Goal: Obtain resource: Download file/media

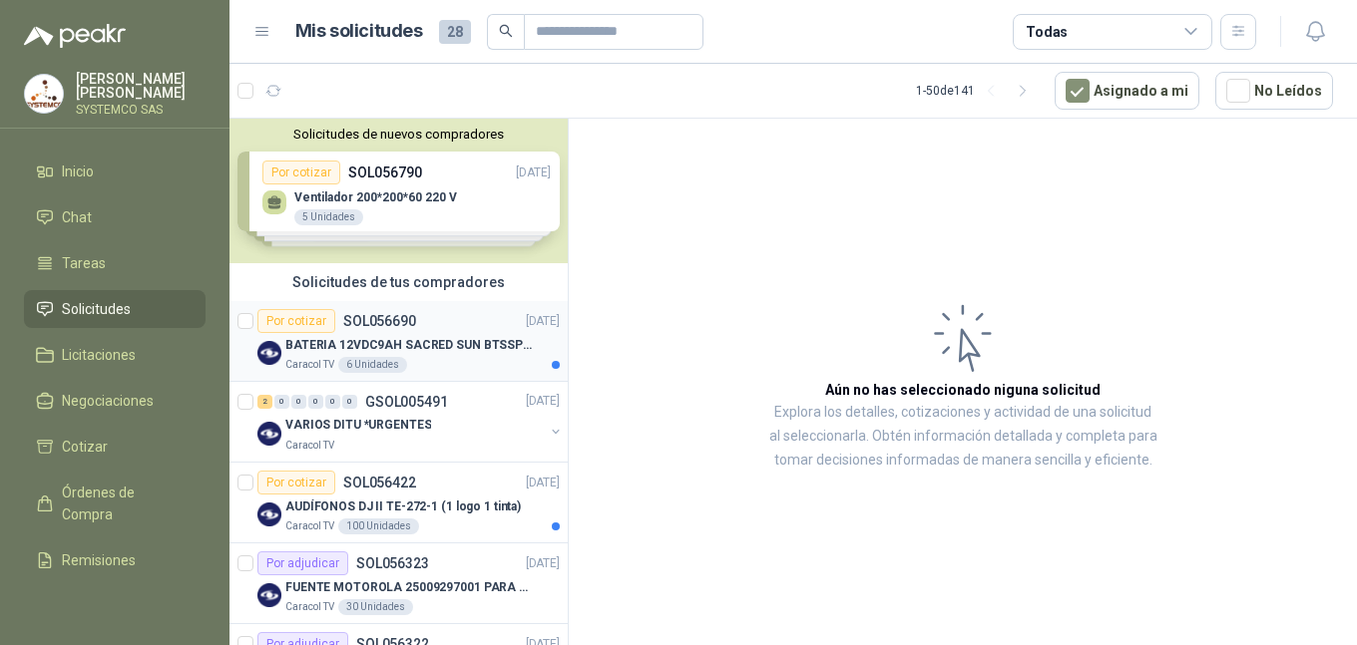
click at [464, 344] on p "BATERIA 12VDC9AH SACRED SUN BTSSP12-9HR" at bounding box center [409, 345] width 248 height 19
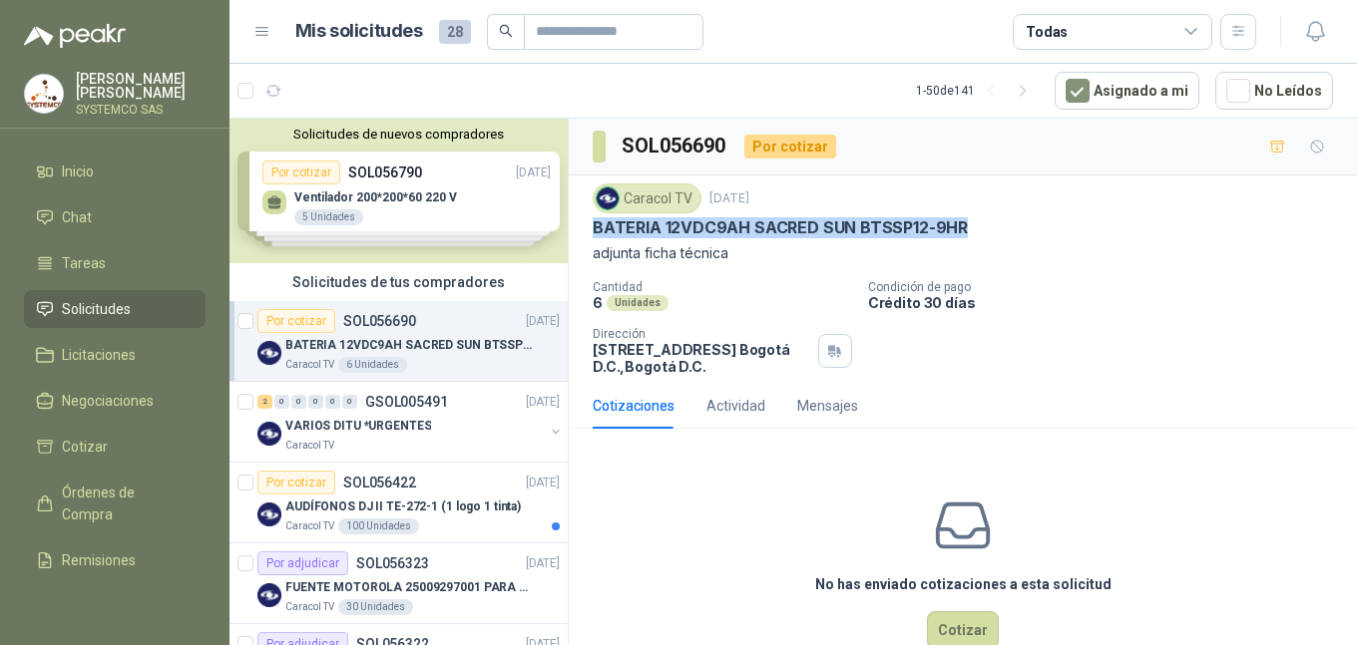
drag, startPoint x: 973, startPoint y: 236, endPoint x: 591, endPoint y: 226, distance: 381.2
click at [591, 226] on div "Caracol TV [DATE] BATERIA 12VDC9AH SACRED SUN BTSSP12-9HR adjunta ficha técnica…" at bounding box center [963, 279] width 788 height 207
copy p "BATERIA 12VDC9AH SACRED SUN BTSSP12-9HR"
click at [1176, 268] on div "Caracol TV [DATE] BATERIA 12VDC9AH SACRED SUN BTSSP12-9HR adjunta ficha técnica…" at bounding box center [962, 280] width 740 height 192
click at [442, 392] on div "2 0 0 0 0 0 GSOL005491 [DATE]" at bounding box center [410, 402] width 306 height 24
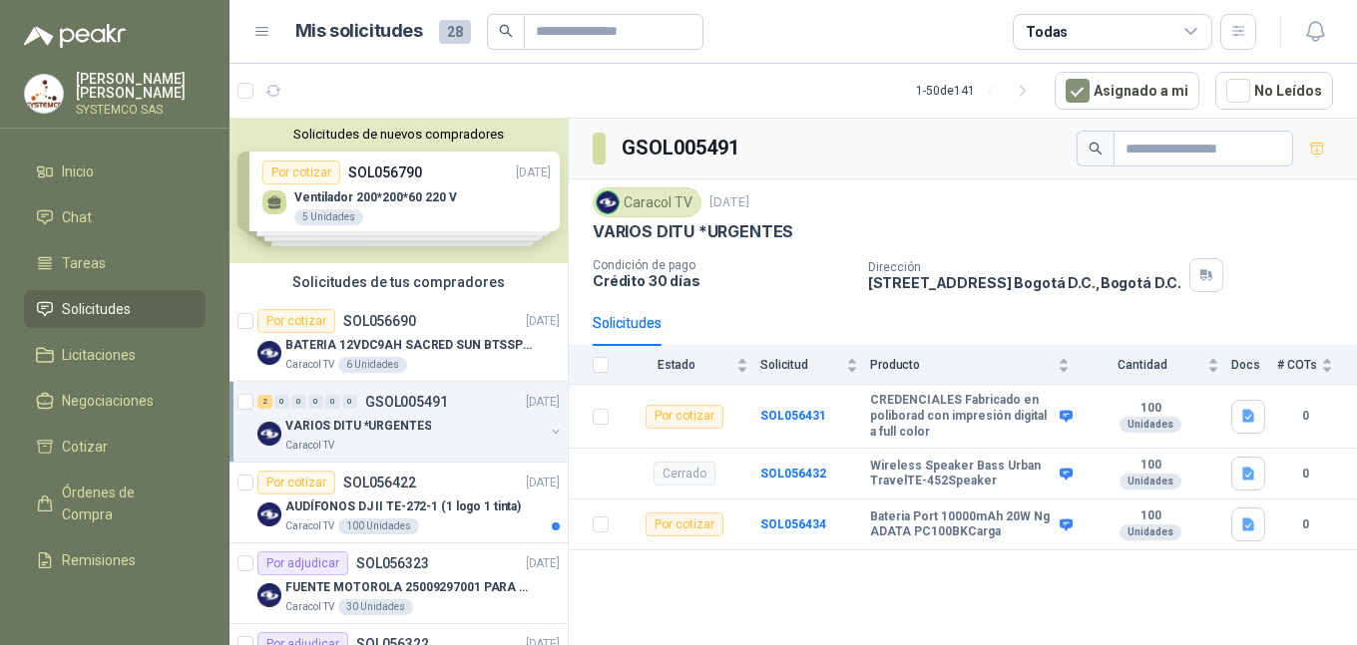
scroll to position [100, 0]
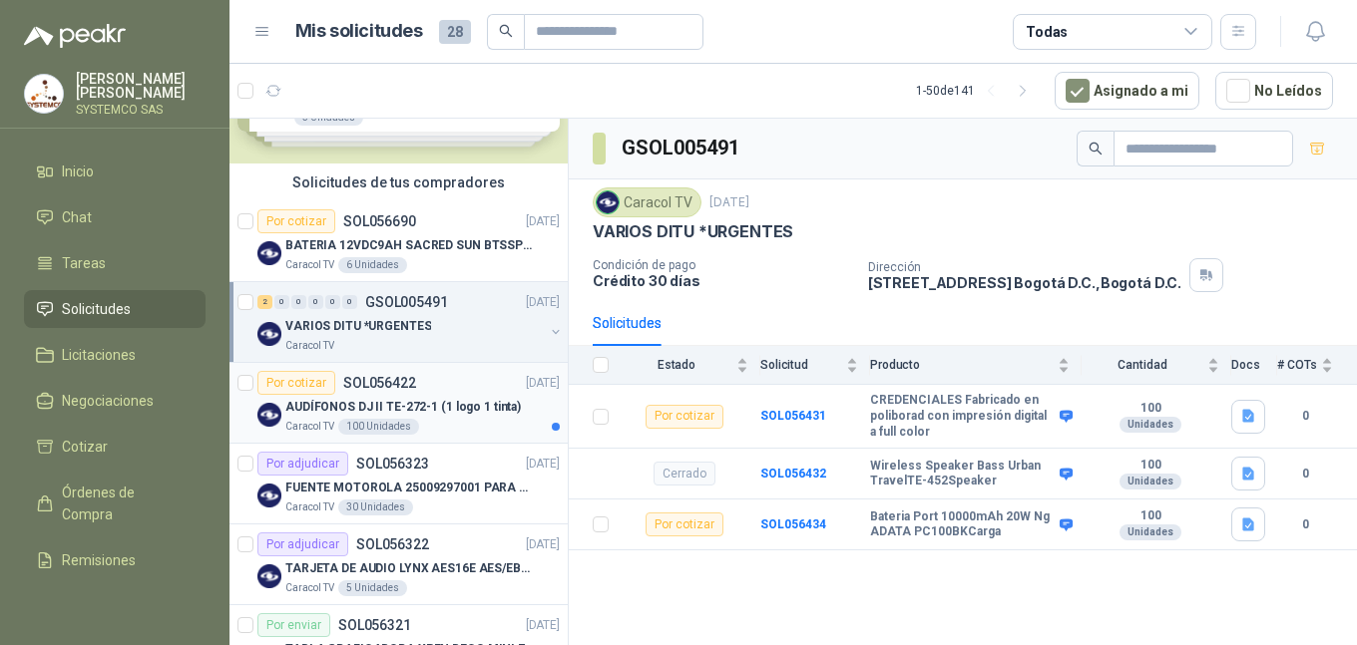
click at [442, 392] on div "Por cotizar SOL056422 [DATE]" at bounding box center [408, 383] width 302 height 24
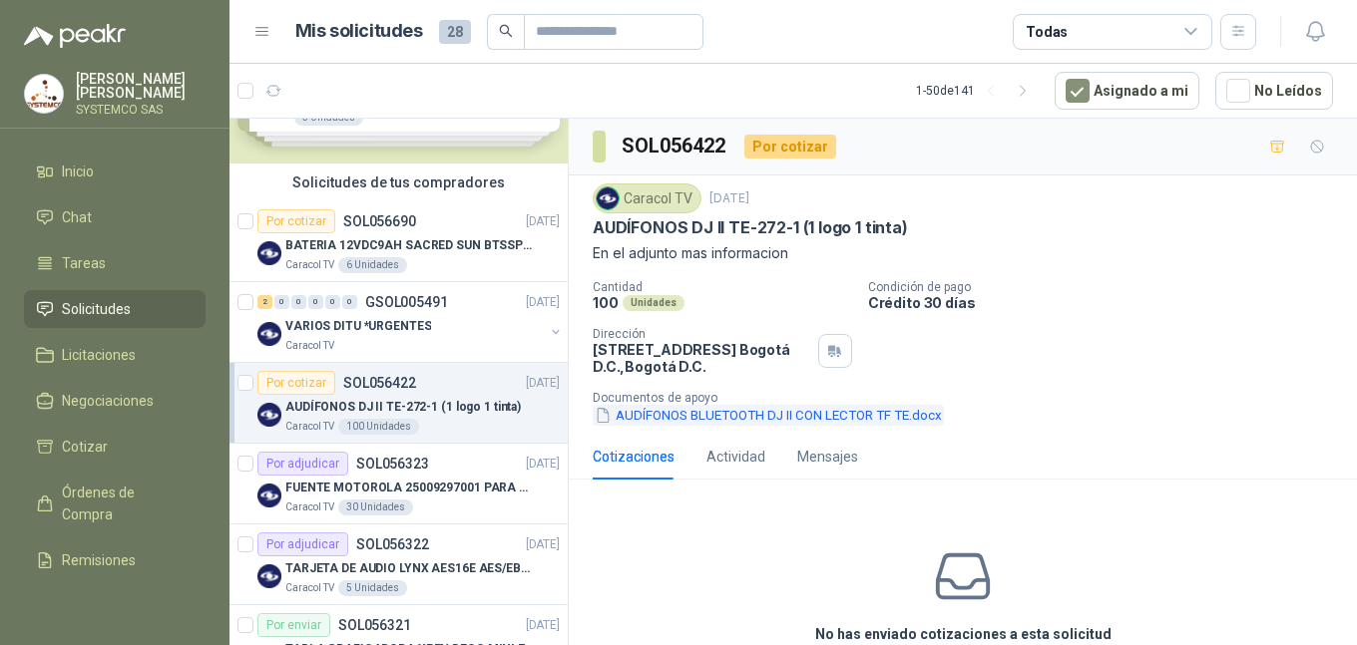
click at [641, 415] on button "AUDÍFONOS BLUETOOTH DJ II CON LECTOR TF TE.docx" at bounding box center [767, 415] width 351 height 21
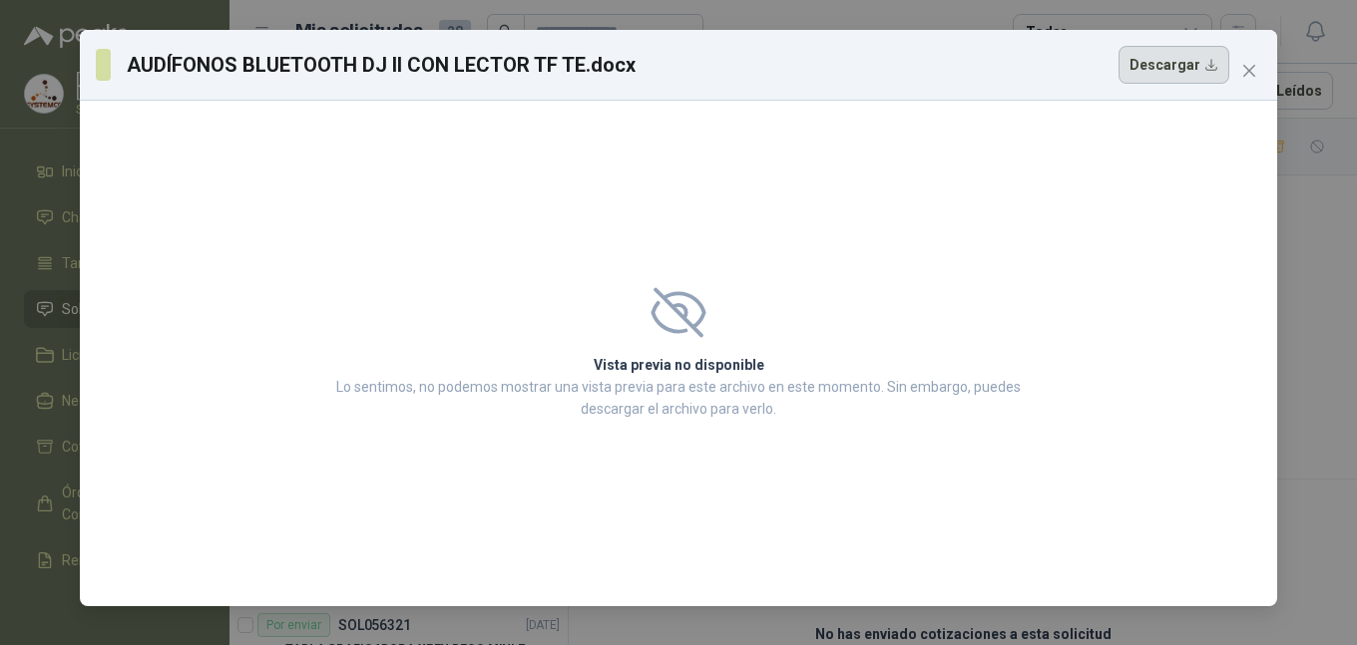
click at [1191, 66] on button "Descargar" at bounding box center [1173, 65] width 111 height 38
click at [1254, 74] on icon "close" at bounding box center [1249, 71] width 16 height 16
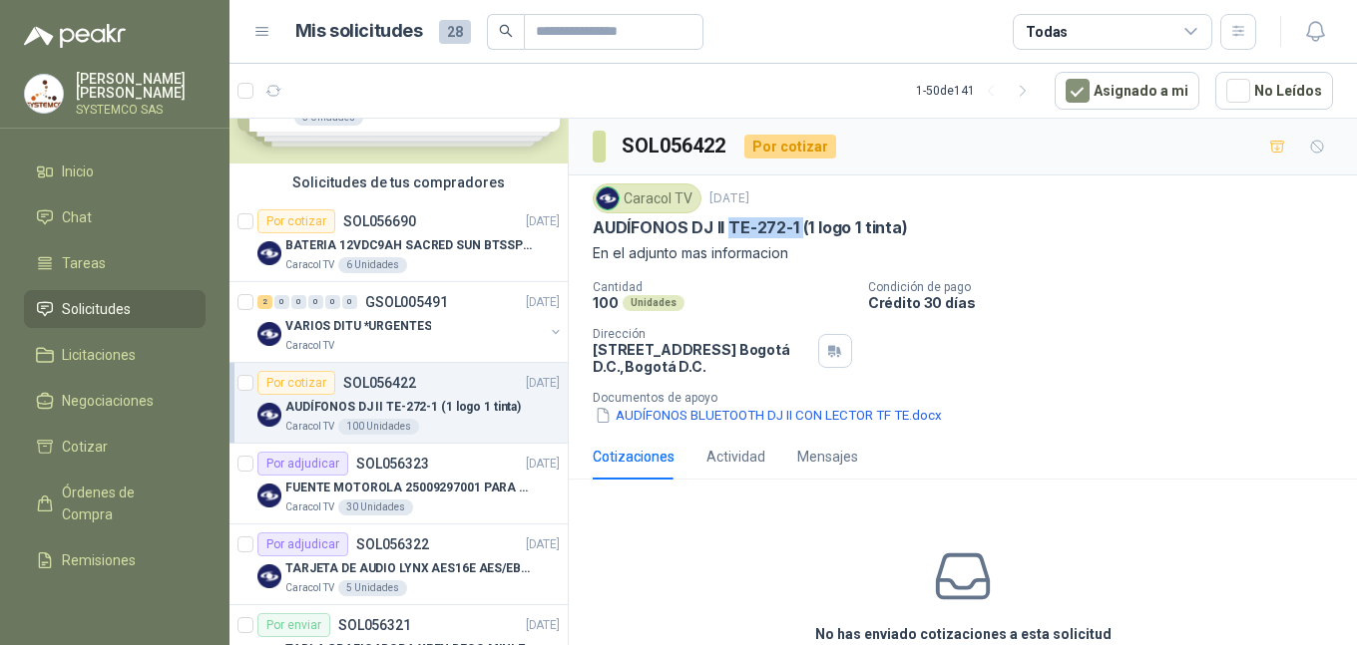
drag, startPoint x: 727, startPoint y: 225, endPoint x: 798, endPoint y: 225, distance: 70.8
click at [802, 229] on p "AUDÍFONOS DJ II TE-272-1 (1 logo 1 tinta)" at bounding box center [749, 227] width 315 height 21
copy p "TE-272-1"
click at [934, 329] on div "Cantidad 100 Unidades Condición de pago Crédito 30 días Dirección [STREET_ADDRE…" at bounding box center [962, 353] width 740 height 146
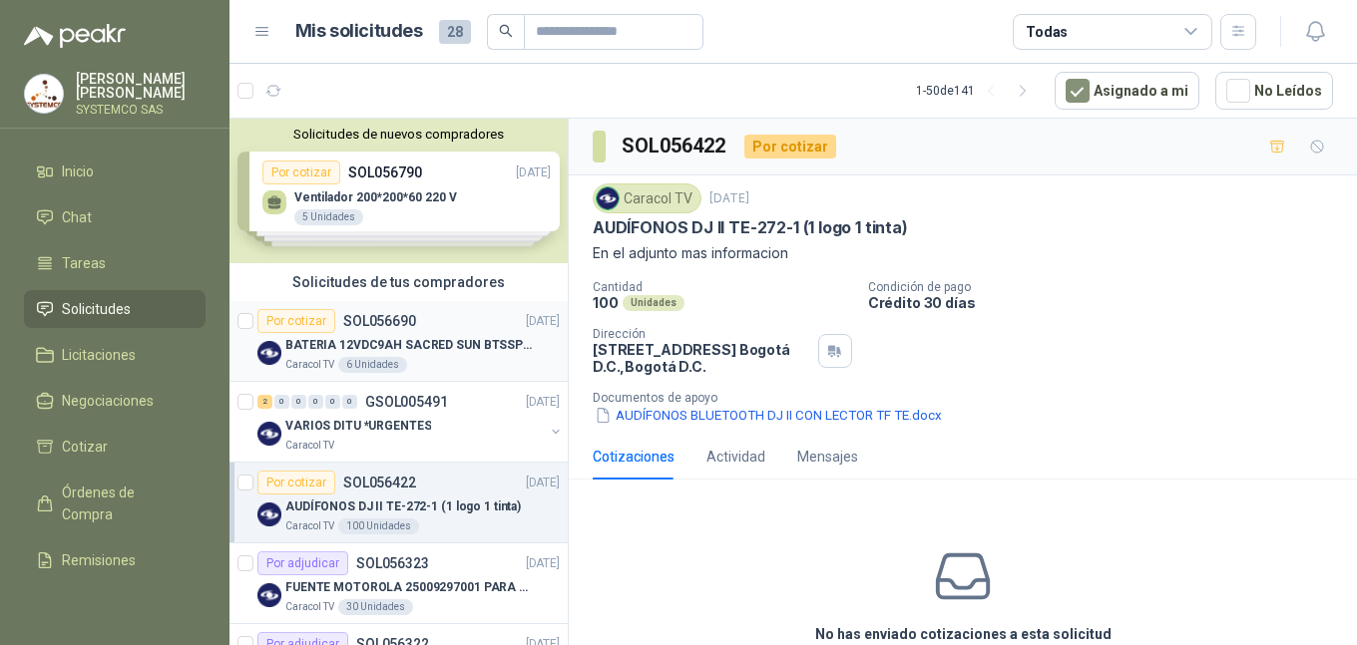
click at [412, 332] on div "Por cotizar SOL056690" at bounding box center [336, 321] width 159 height 24
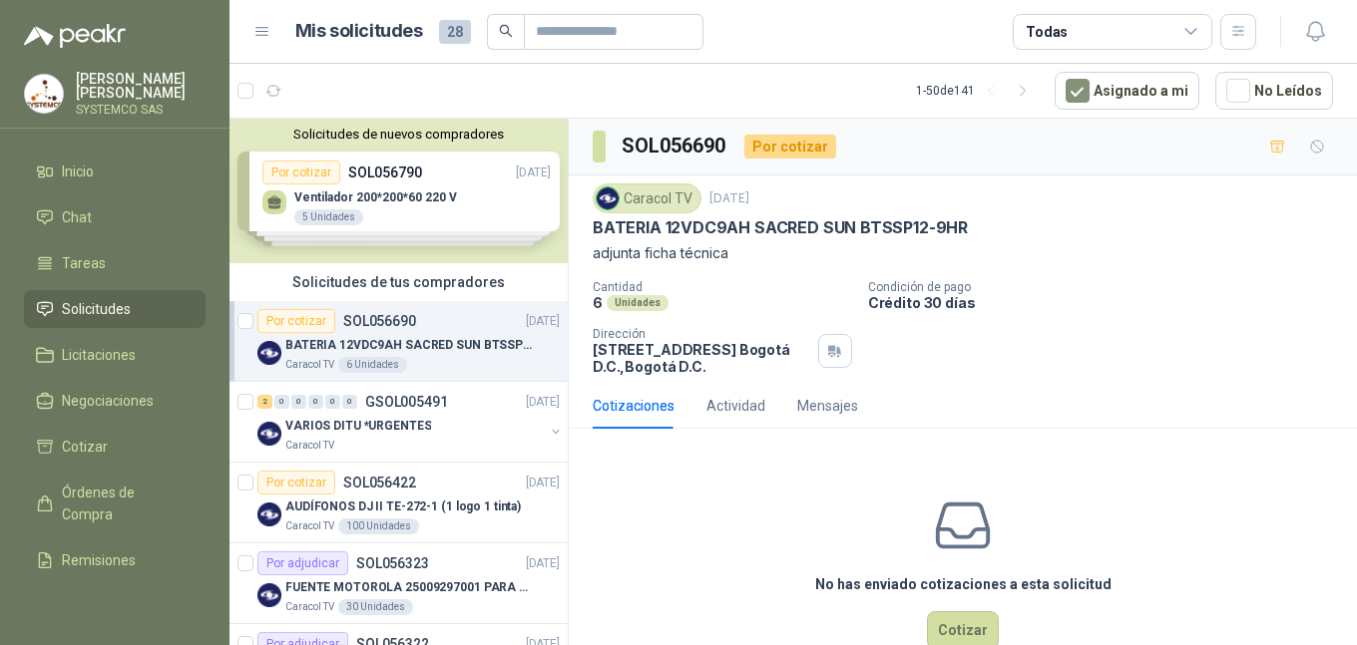
click at [768, 498] on div "No has enviado cotizaciones a esta solicitud Cotizar" at bounding box center [963, 572] width 788 height 254
drag, startPoint x: 967, startPoint y: 227, endPoint x: 588, endPoint y: 227, distance: 379.0
click at [588, 227] on div "Caracol TV [DATE] BATERIA 12VDC9AH SACRED SUN BTSSP12-9HR adjunta ficha técnica…" at bounding box center [963, 279] width 788 height 207
copy p "BATERIA 12VDC9AH SACRED SUN BTSSP12-9HR"
click at [1245, 256] on p "adjunta ficha técnica" at bounding box center [962, 253] width 740 height 22
